Goal: Find specific page/section: Find specific page/section

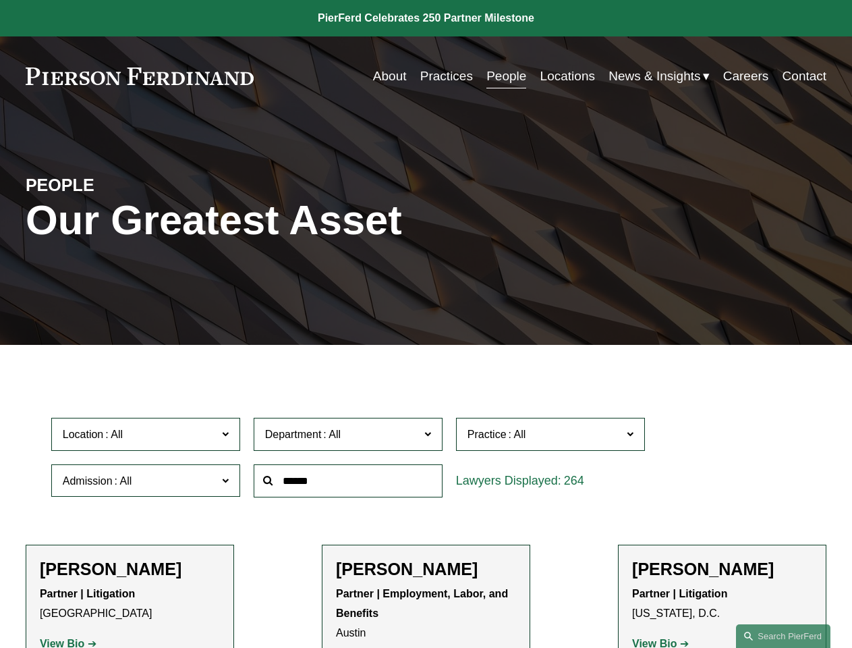
click at [426, 504] on div at bounding box center [348, 480] width 202 height 47
click at [426, 457] on div "Department All Corporate Employment, Labor, and Benefits Intellectual Property …" at bounding box center [348, 434] width 202 height 47
click at [146, 437] on span "Location" at bounding box center [140, 434] width 154 height 18
click at [349, 437] on span "Department" at bounding box center [342, 434] width 154 height 18
click at [551, 437] on span "Practice" at bounding box center [544, 434] width 154 height 18
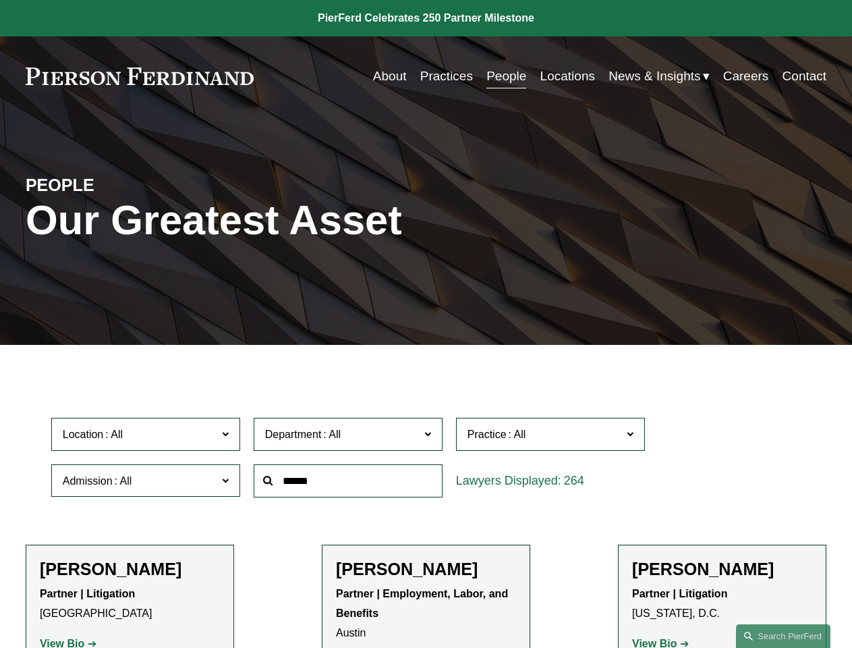
click at [0, 0] on link "All" at bounding box center [0, 0] width 0 height 0
click at [349, 484] on input "text" at bounding box center [348, 480] width 189 height 33
click at [783, 635] on link "Search this site" at bounding box center [783, 636] width 94 height 24
